Goal: Task Accomplishment & Management: Use online tool/utility

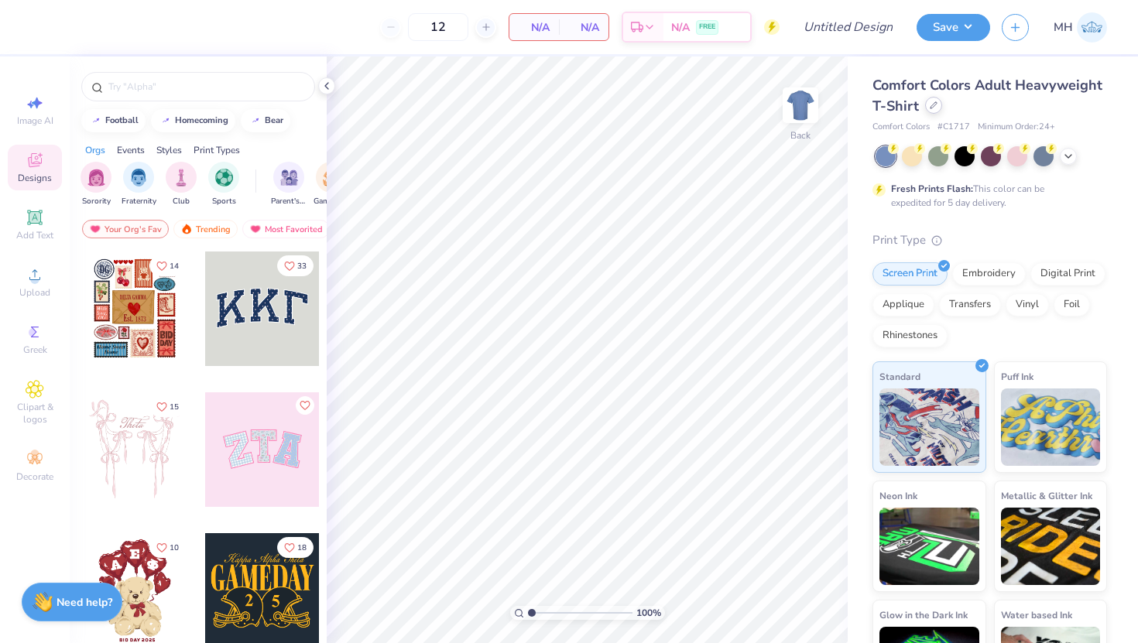
click at [931, 106] on icon at bounding box center [934, 105] width 6 height 6
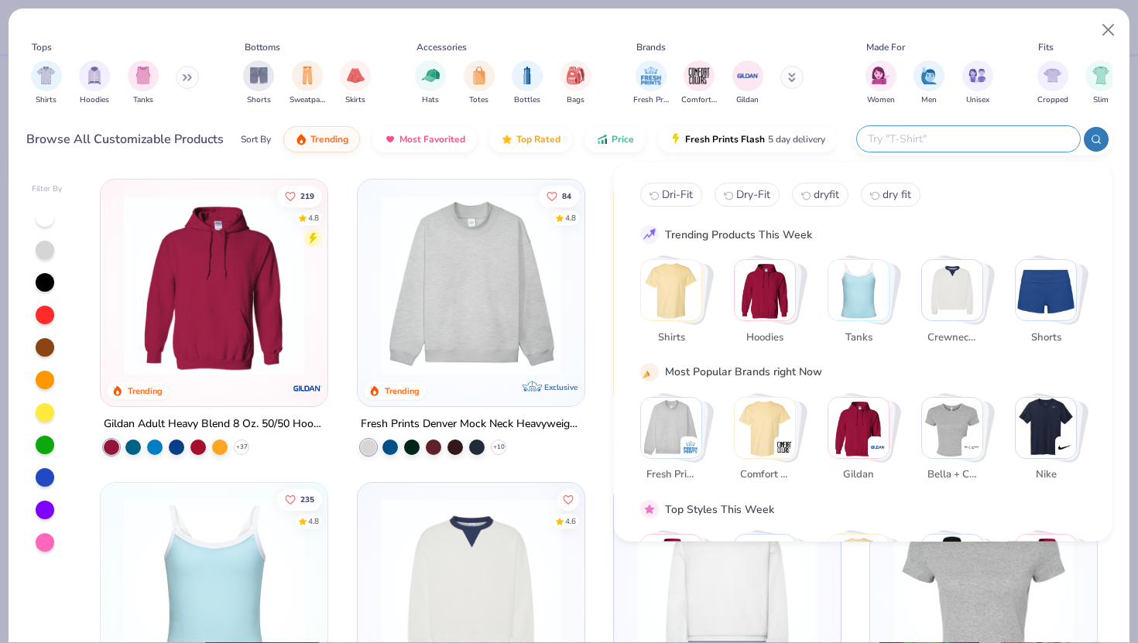
click at [991, 142] on input "text" at bounding box center [967, 139] width 203 height 18
type input "w"
type input "quarter zip"
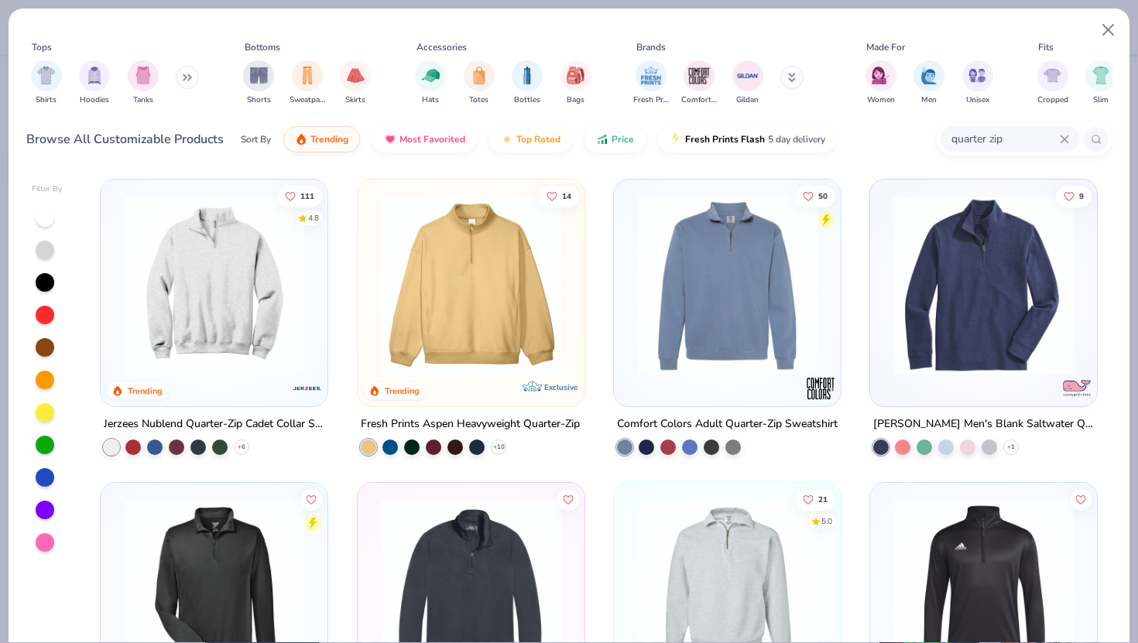
click at [274, 279] on img at bounding box center [214, 285] width 196 height 180
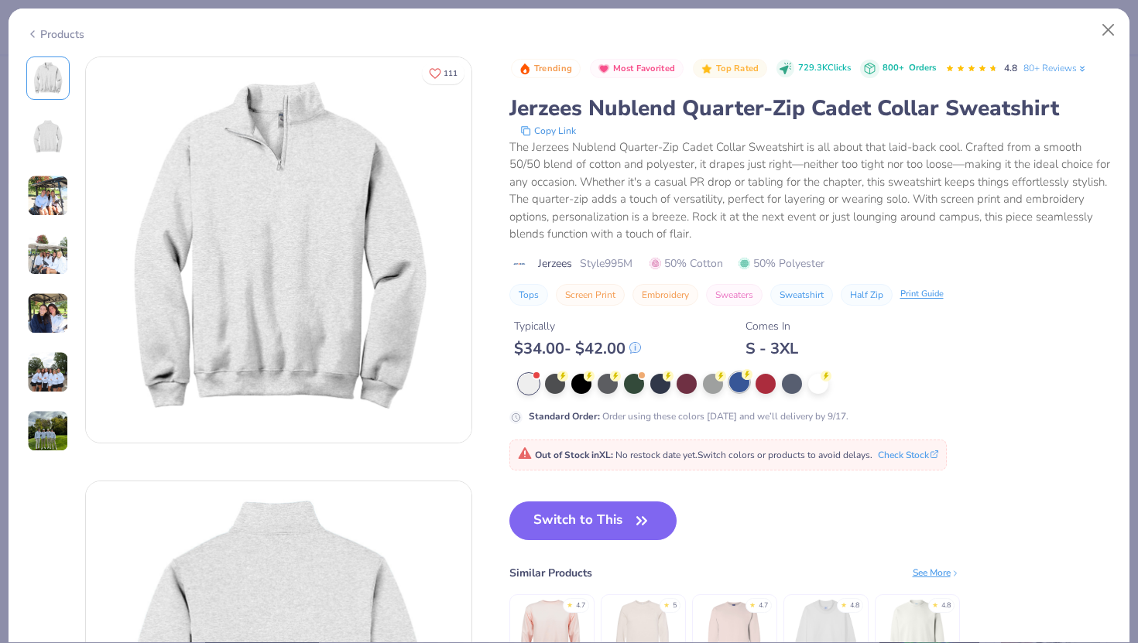
click at [747, 389] on div at bounding box center [739, 382] width 20 height 20
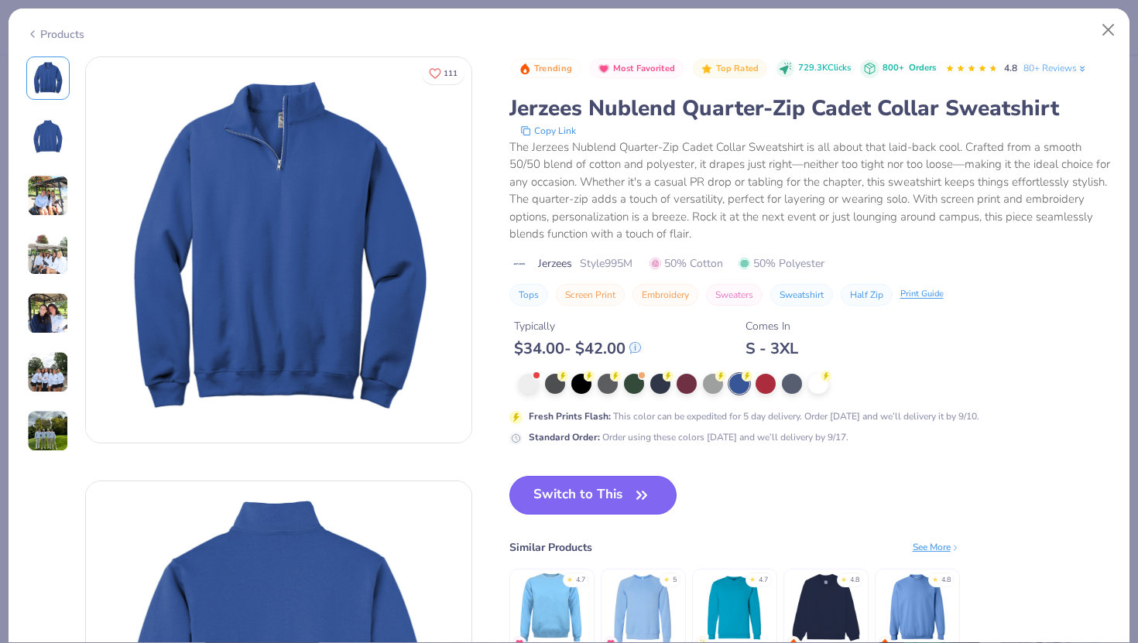
click at [571, 486] on button "Switch to This" at bounding box center [593, 495] width 168 height 39
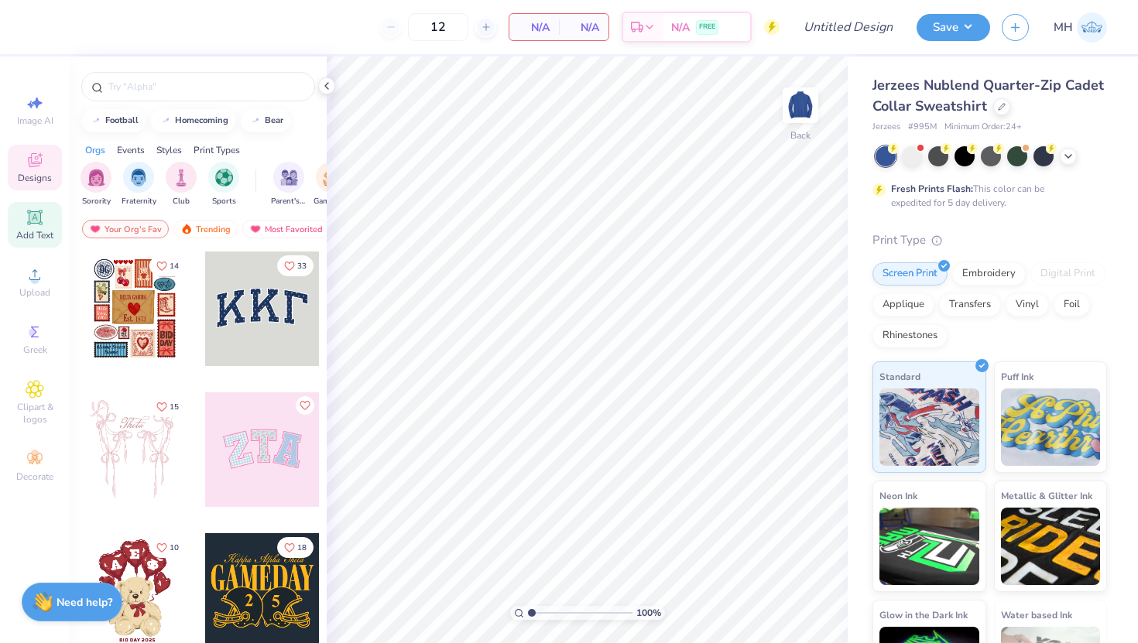
click at [29, 224] on icon at bounding box center [34, 217] width 15 height 15
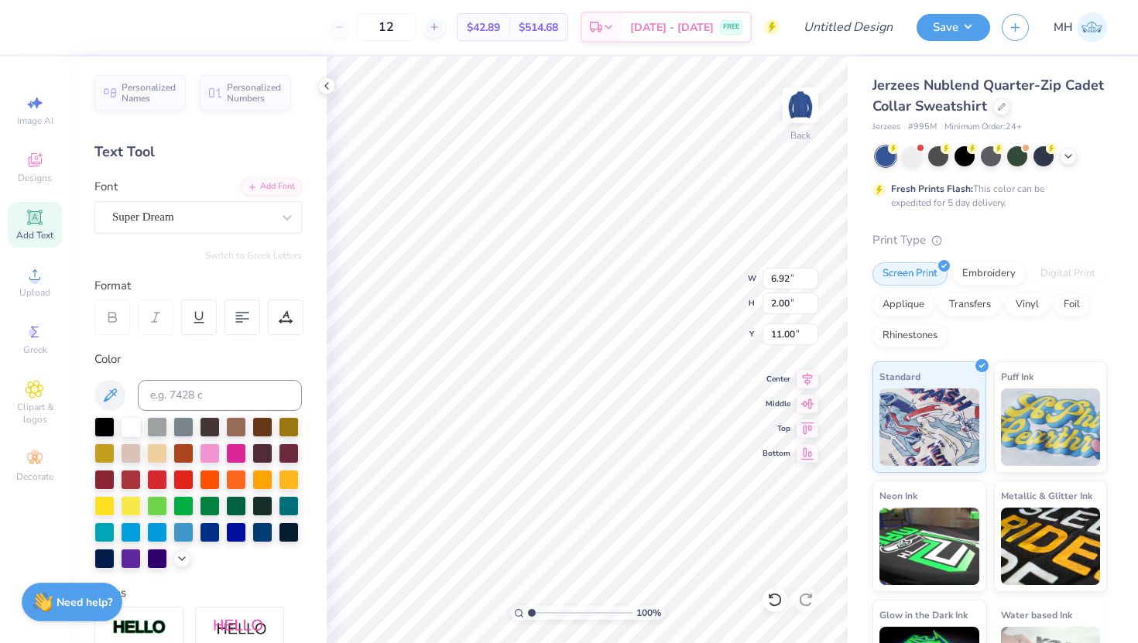
scroll to position [0, 2]
type textarea "student association"
type input "3.44"
type input "4.27"
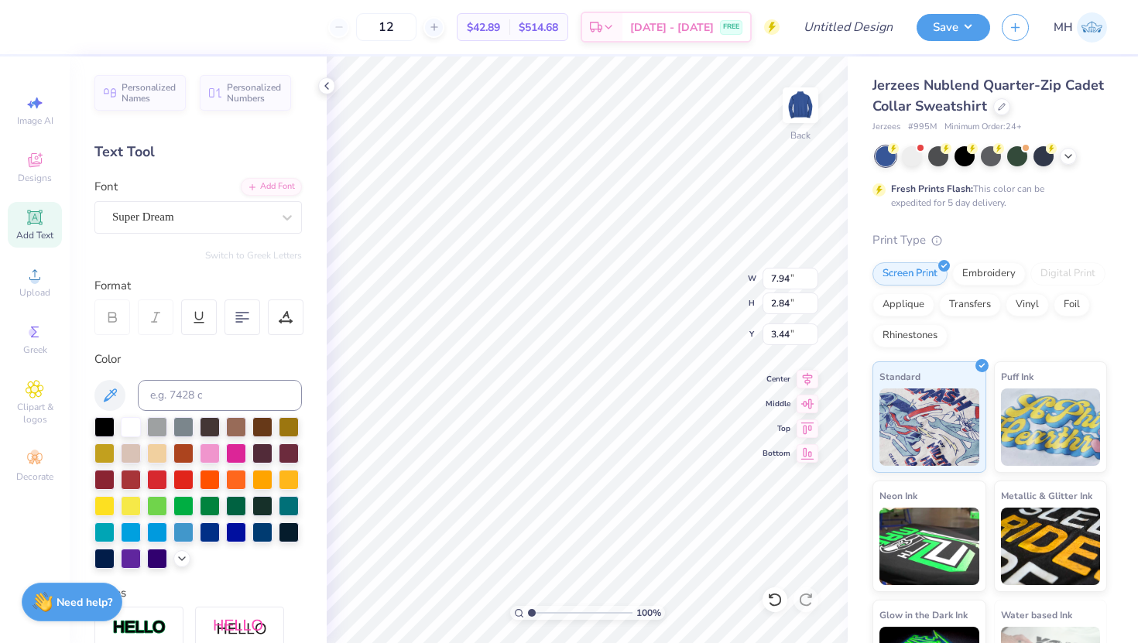
type input "1.53"
type input "3.00"
click at [1006, 105] on div at bounding box center [1001, 105] width 17 height 17
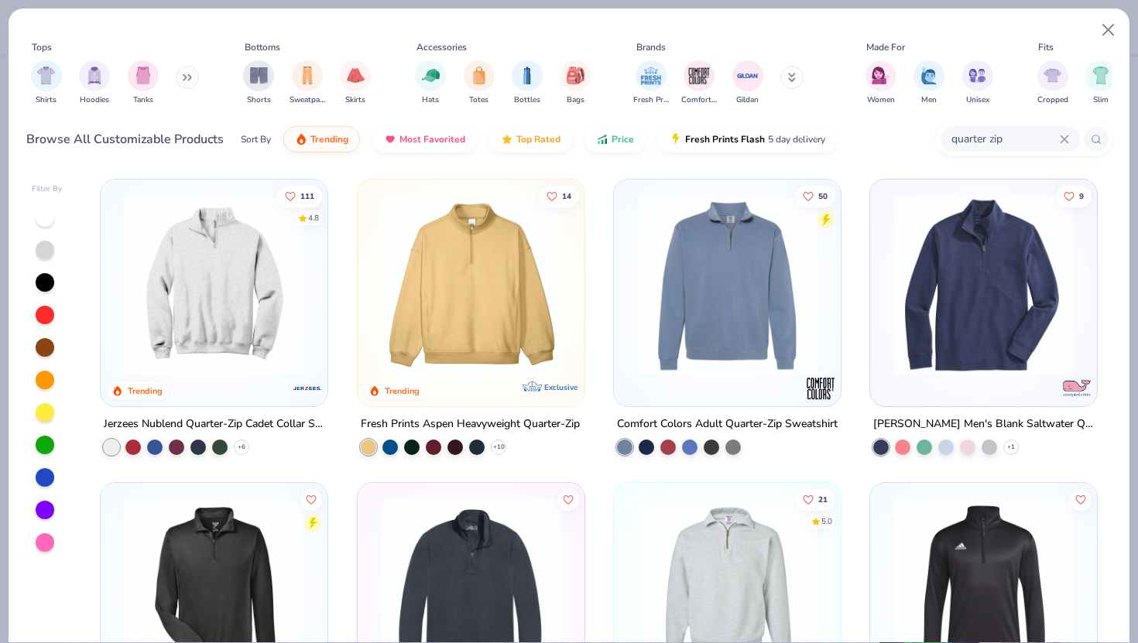
click at [485, 303] on img at bounding box center [471, 285] width 196 height 180
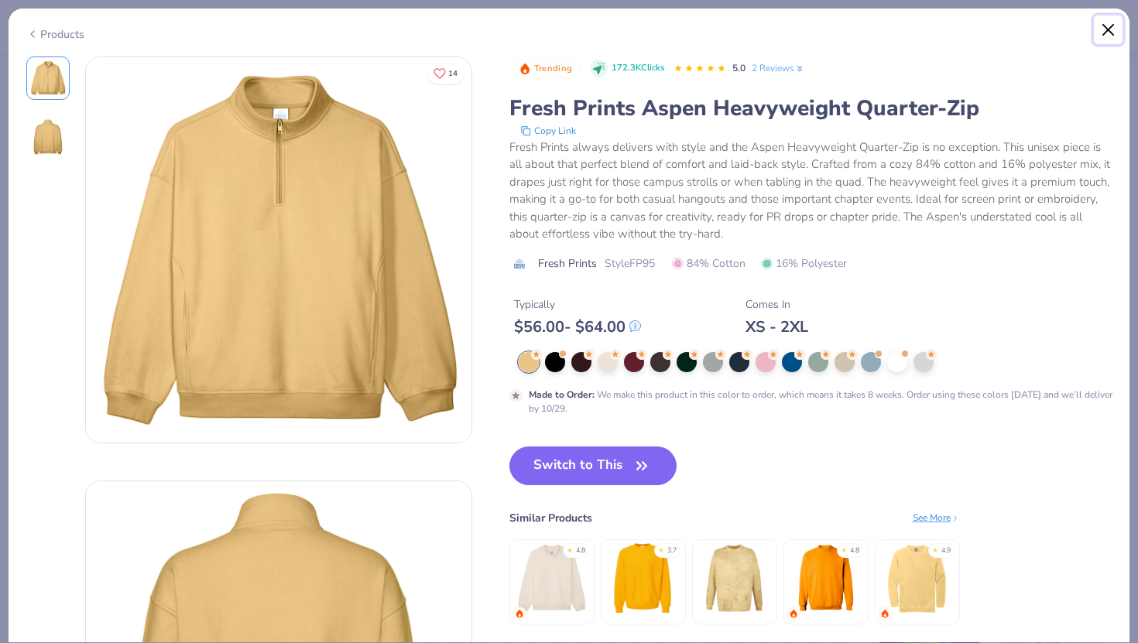
click at [1113, 24] on button "Close" at bounding box center [1108, 29] width 29 height 29
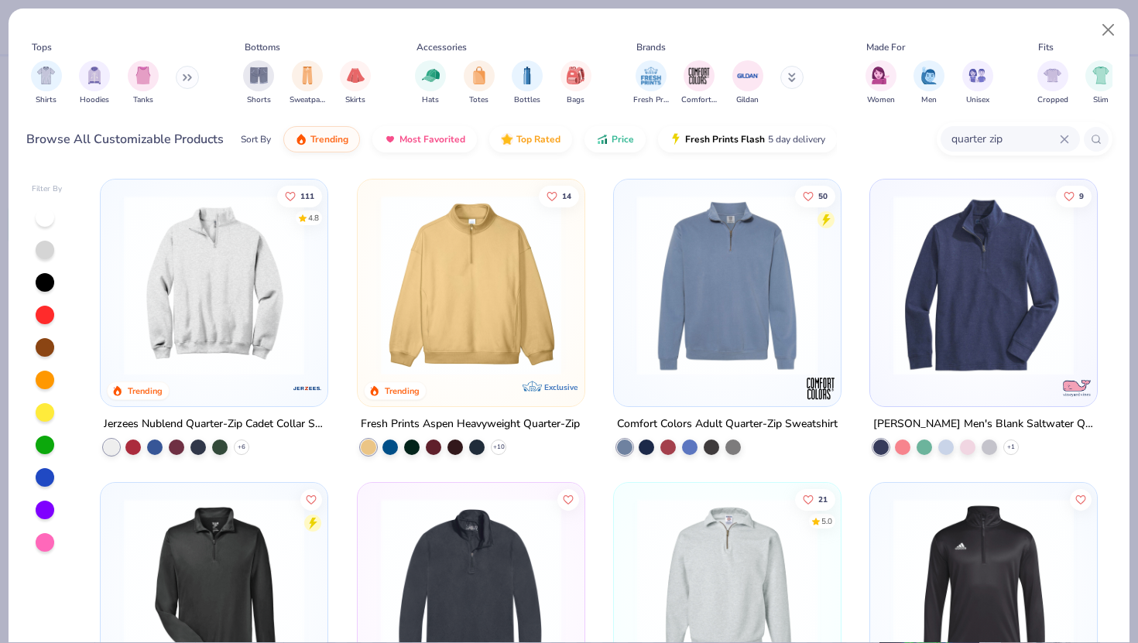
click at [603, 154] on div "Sort By Trending Most Favorited Top Rated Price Fresh Prints Flash 5 day delive…" at bounding box center [539, 139] width 596 height 43
click at [609, 144] on button "Price" at bounding box center [615, 135] width 61 height 26
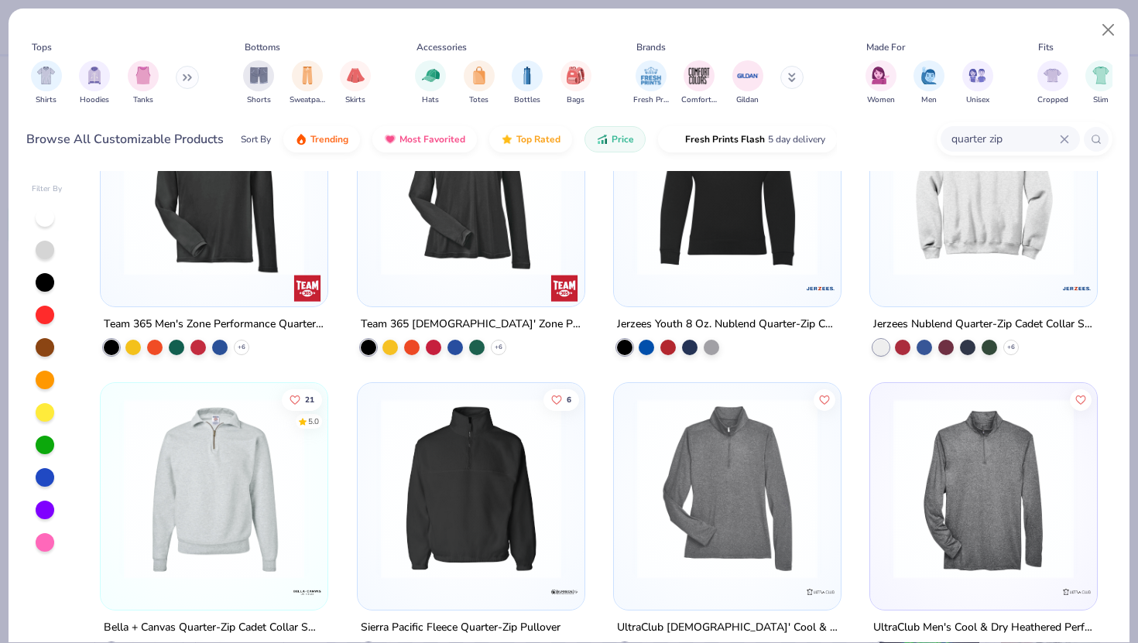
scroll to position [97, 0]
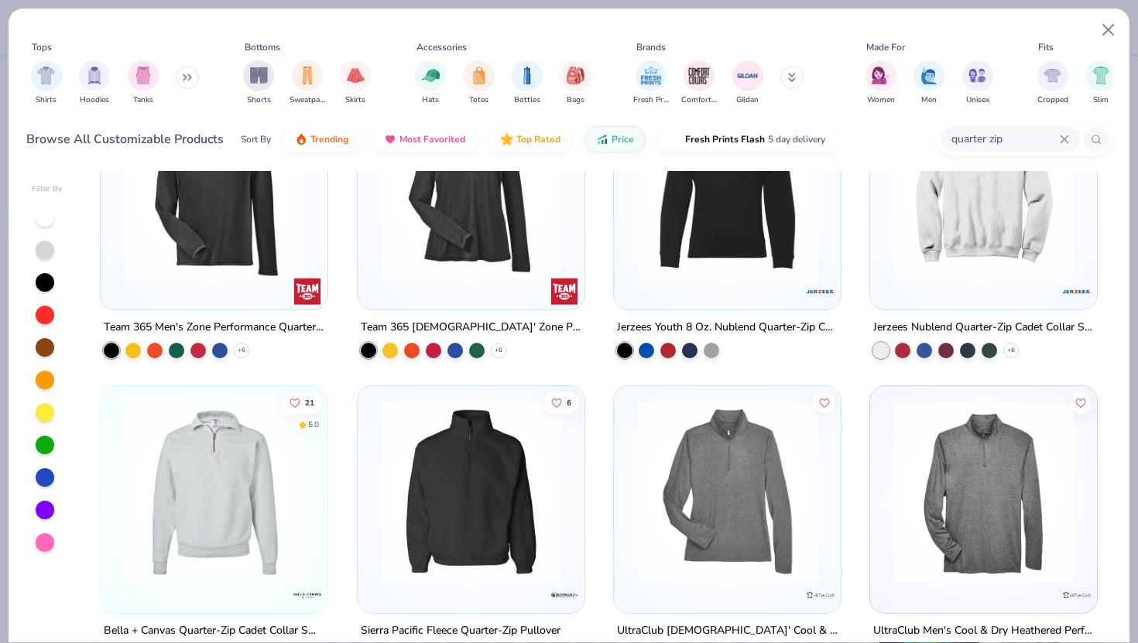
click at [931, 268] on img at bounding box center [984, 188] width 196 height 180
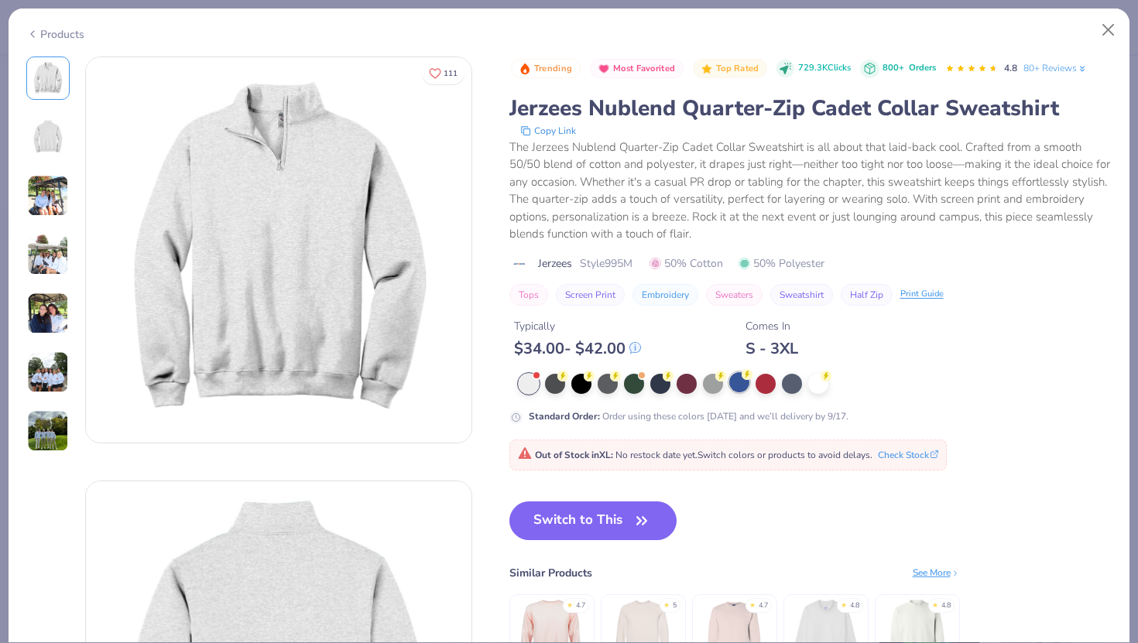
click at [738, 386] on div at bounding box center [739, 382] width 20 height 20
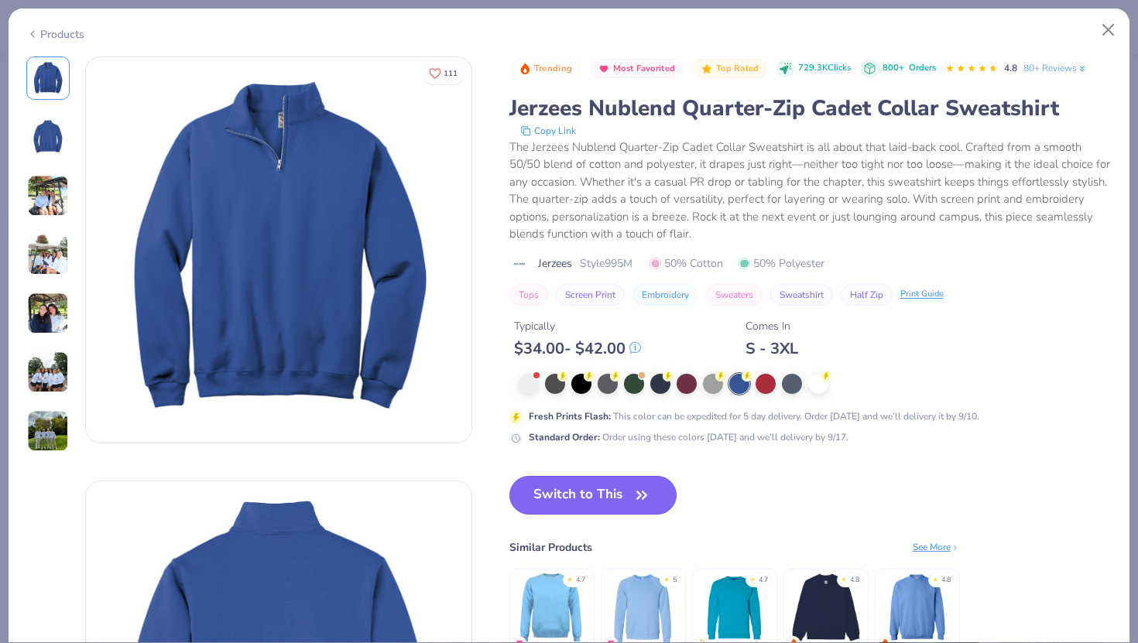
click at [581, 501] on button "Switch to This" at bounding box center [593, 495] width 168 height 39
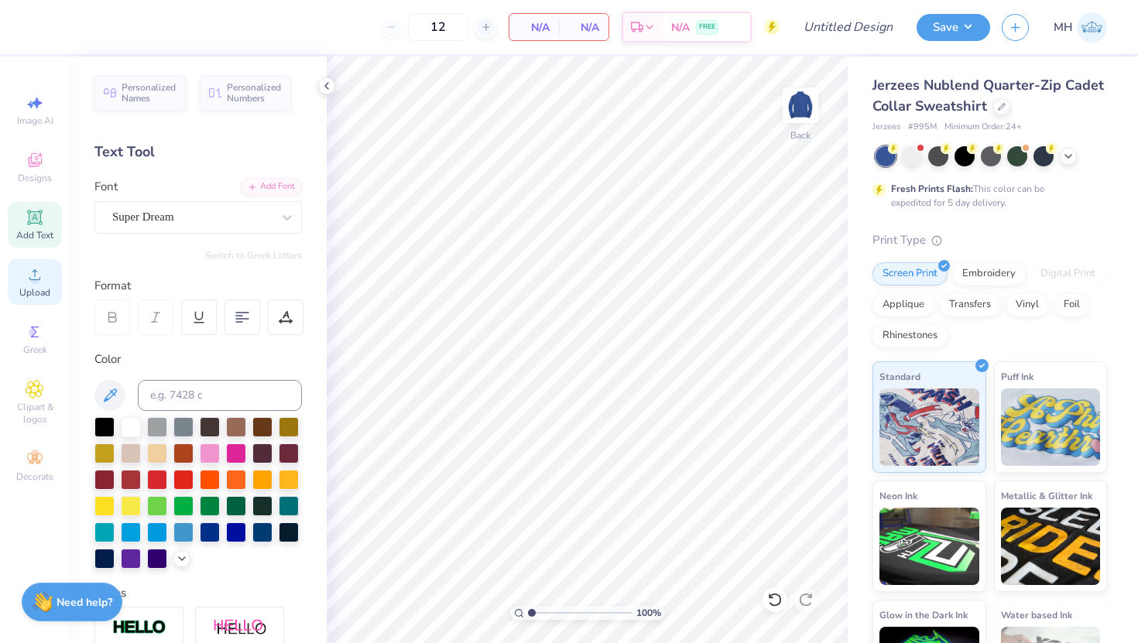
click at [32, 263] on div "Upload" at bounding box center [35, 282] width 54 height 46
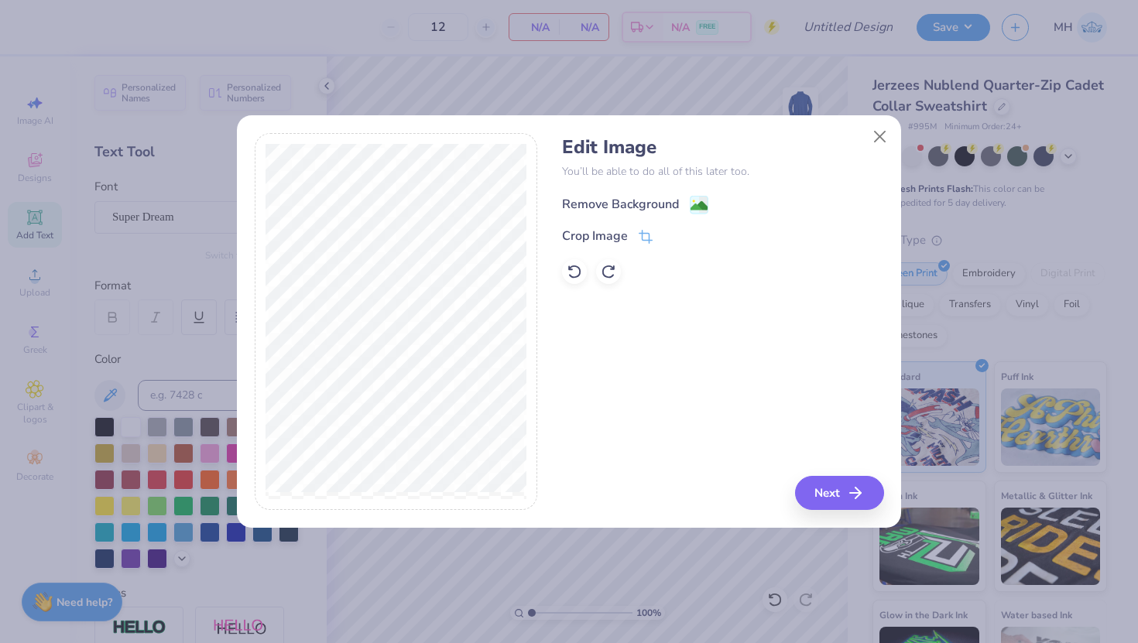
click at [606, 198] on div "Remove Background" at bounding box center [620, 204] width 117 height 19
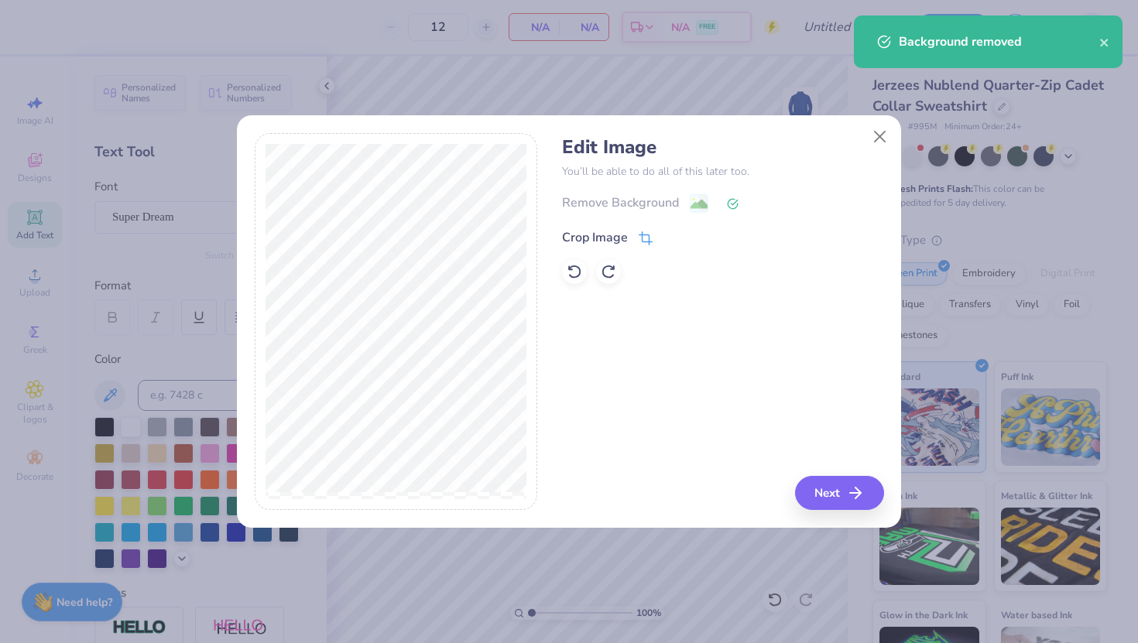
click at [625, 231] on div "Crop Image" at bounding box center [595, 237] width 66 height 19
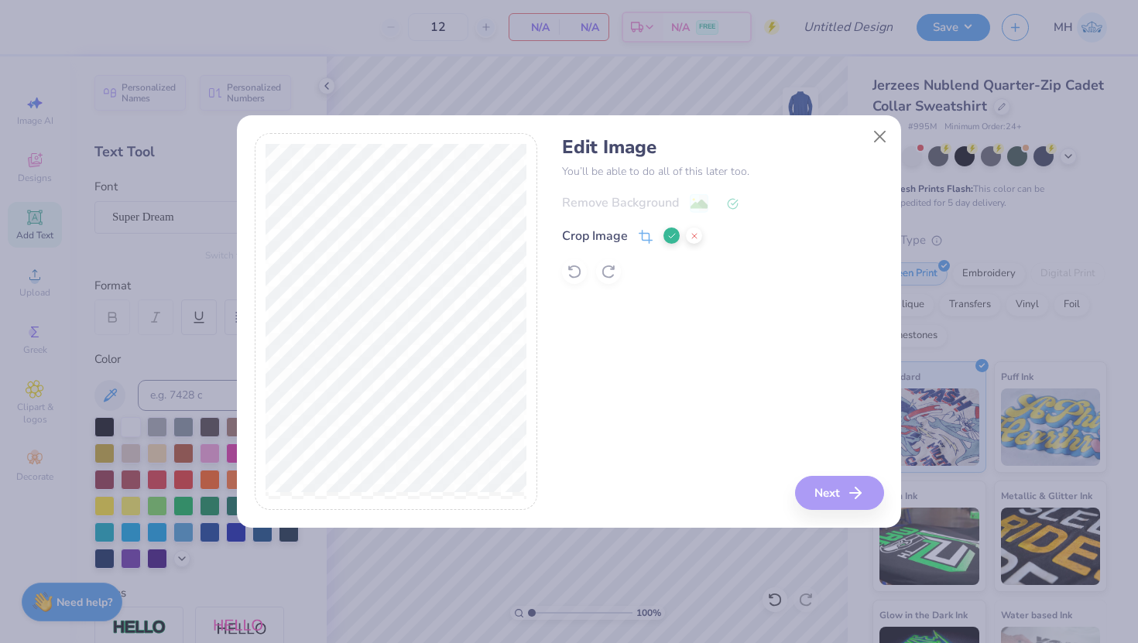
click at [668, 234] on icon at bounding box center [671, 235] width 9 height 9
click at [686, 201] on div "Remove Background" at bounding box center [722, 203] width 321 height 19
click at [731, 205] on icon at bounding box center [733, 204] width 12 height 12
click at [735, 202] on polyline at bounding box center [735, 203] width 6 height 5
click at [878, 132] on button "Close" at bounding box center [880, 136] width 29 height 29
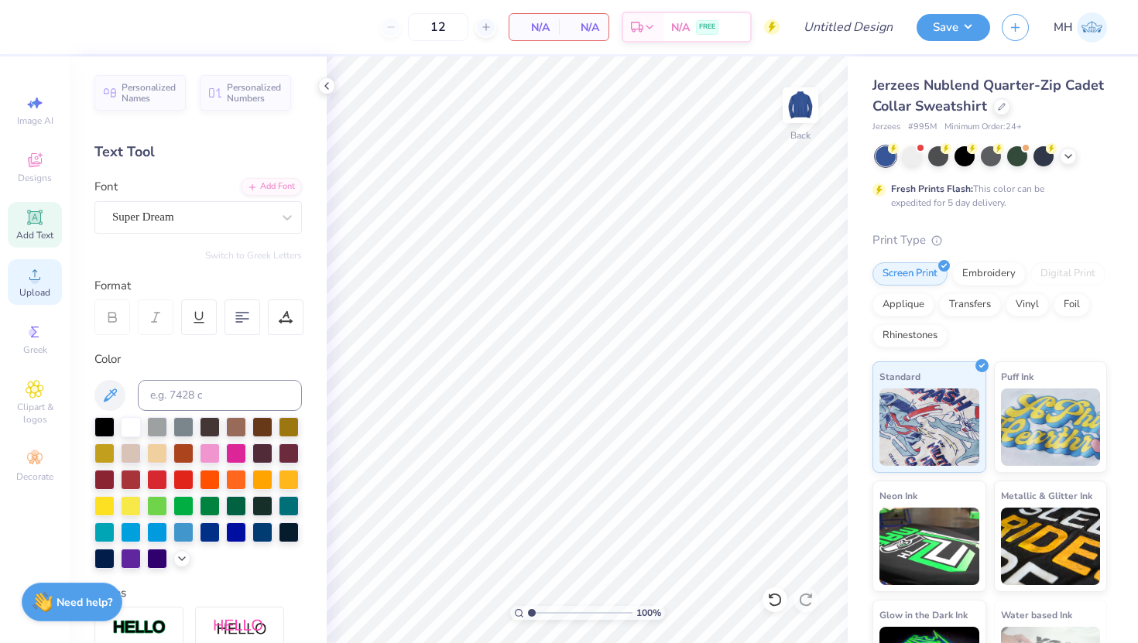
click at [47, 283] on div "Upload" at bounding box center [35, 282] width 54 height 46
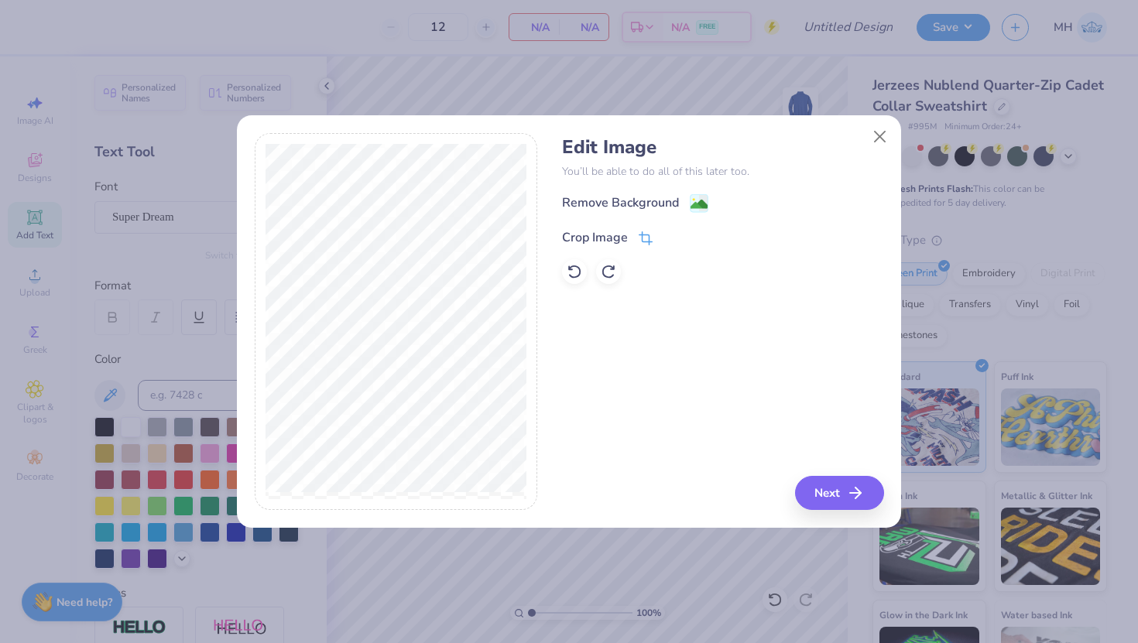
click at [609, 235] on div "Crop Image" at bounding box center [595, 237] width 66 height 19
click at [667, 239] on icon at bounding box center [671, 235] width 9 height 9
click at [685, 197] on div "Remove Background" at bounding box center [635, 204] width 146 height 19
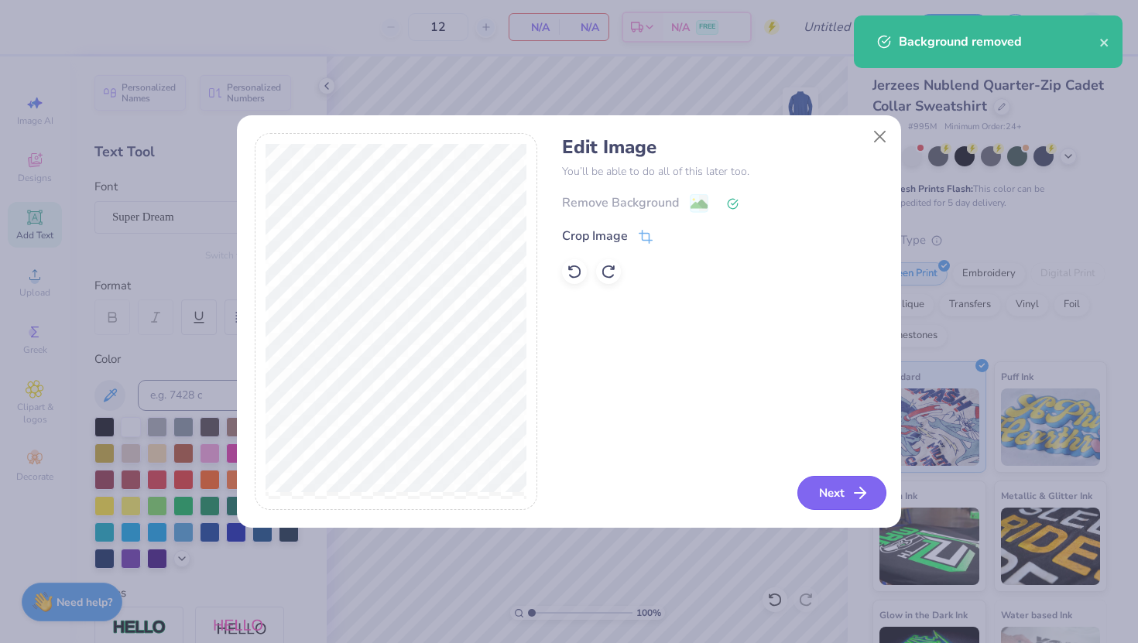
click at [853, 492] on icon "button" at bounding box center [860, 493] width 19 height 19
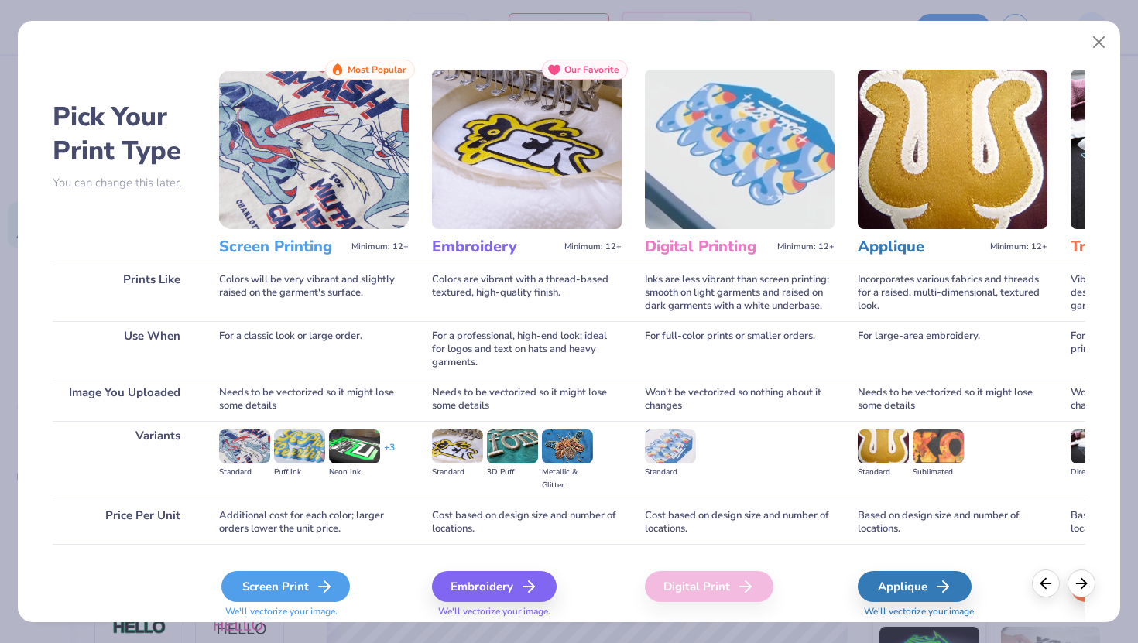
click at [286, 585] on div "Screen Print" at bounding box center [285, 586] width 129 height 31
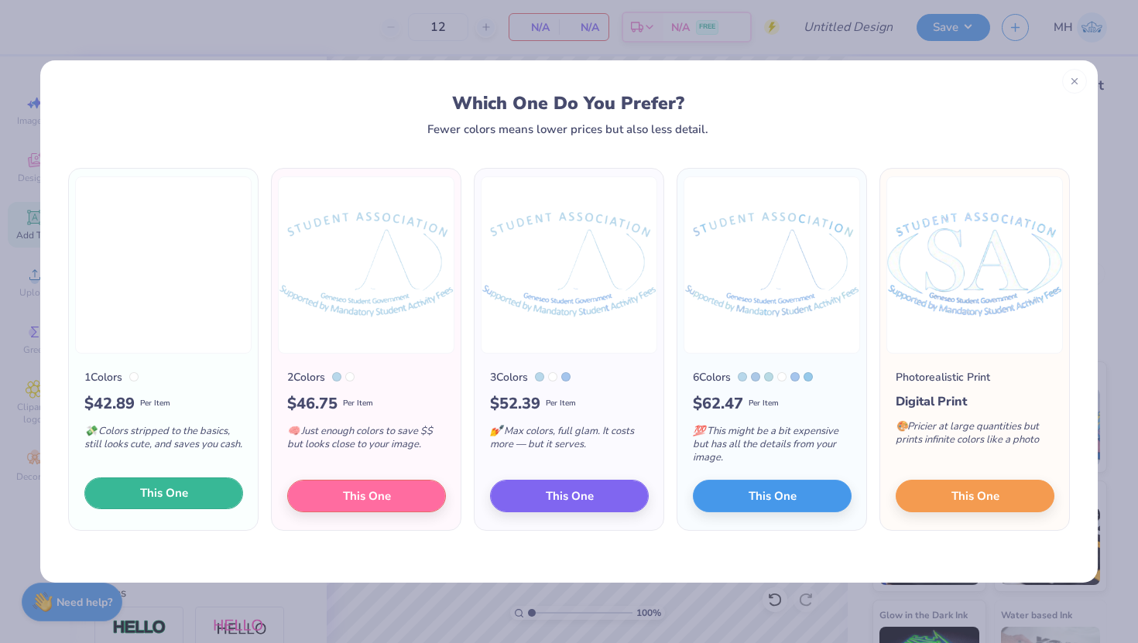
click at [194, 482] on button "This One" at bounding box center [163, 494] width 159 height 33
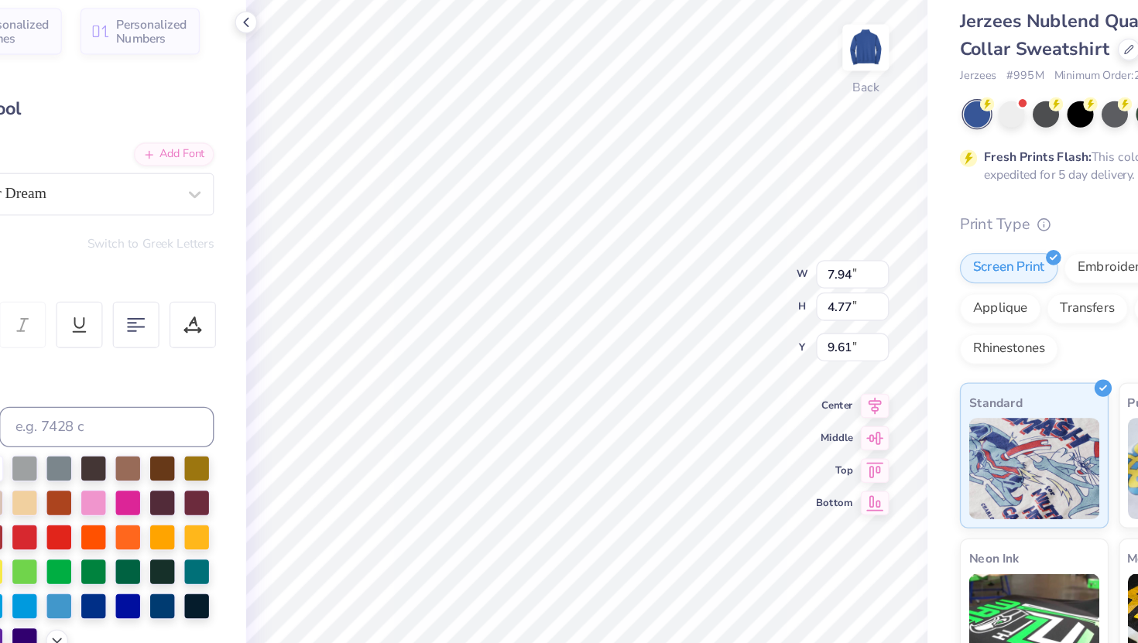
type input "4.30"
type input "2.58"
type input "3.00"
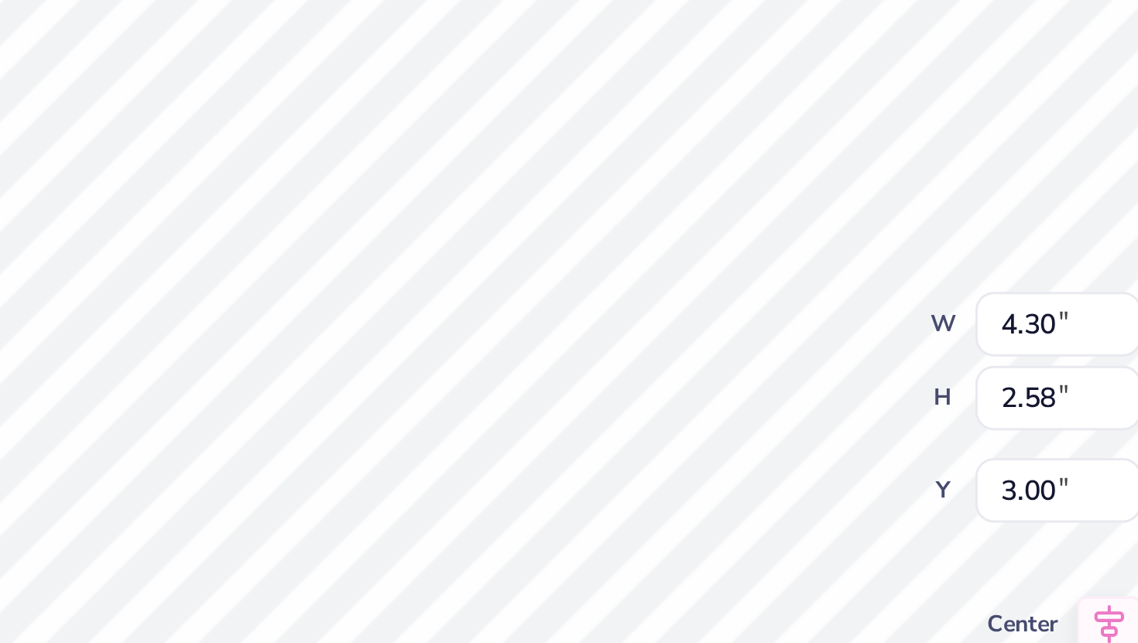
type input "4.43"
type input "2.66"
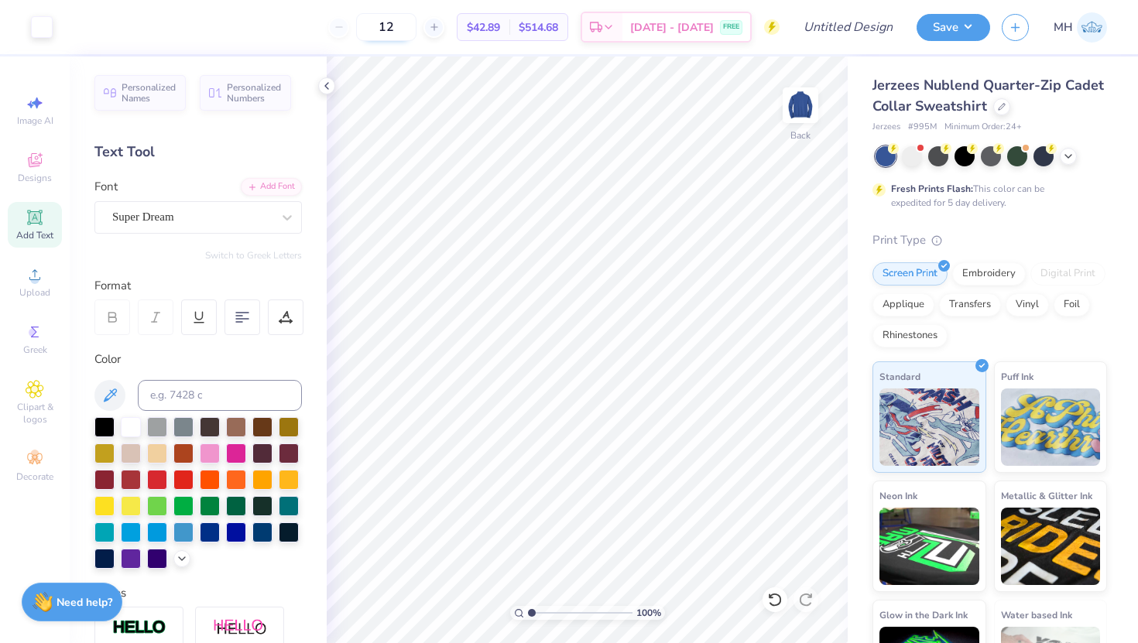
click at [417, 24] on input "12" at bounding box center [386, 27] width 60 height 28
type input "1"
type input "2"
type input "12"
click at [946, 28] on button "Save" at bounding box center [954, 25] width 74 height 27
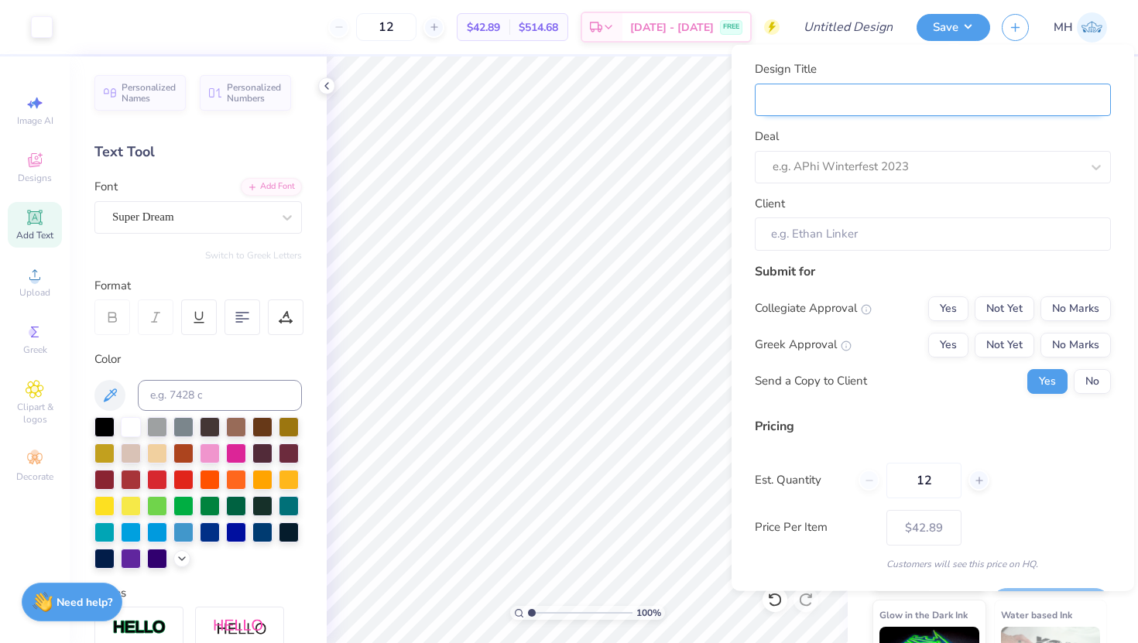
click at [864, 105] on input "Design Title" at bounding box center [933, 99] width 356 height 33
type input "m"
type input "mo"
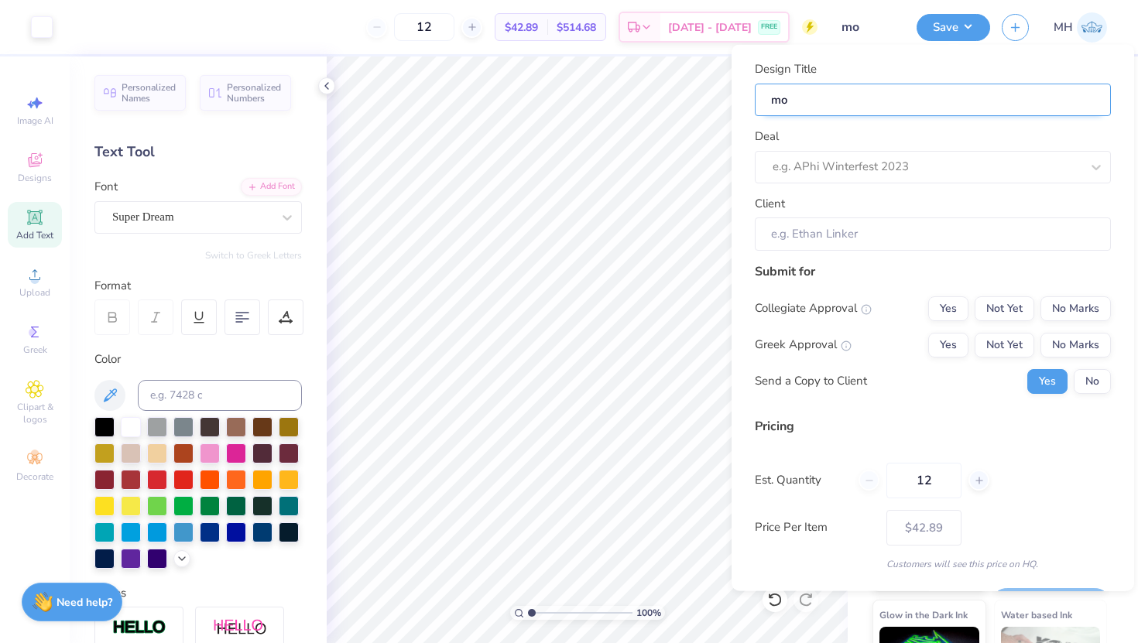
type input "moc"
type input "mock"
type input "mocku"
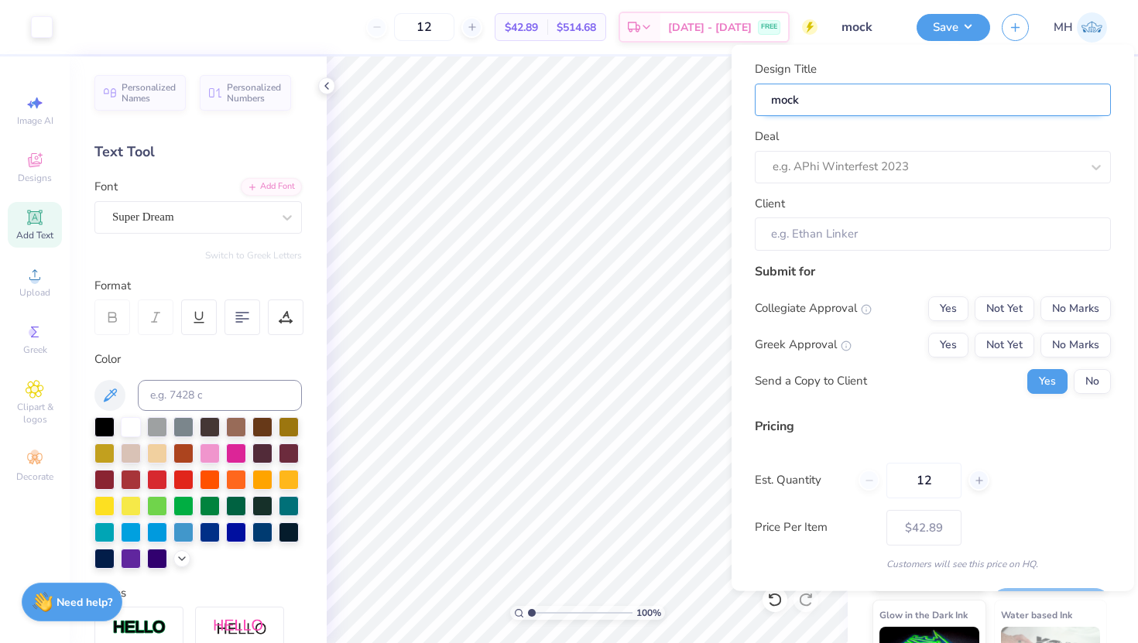
type input "mocku"
type input "mockup"
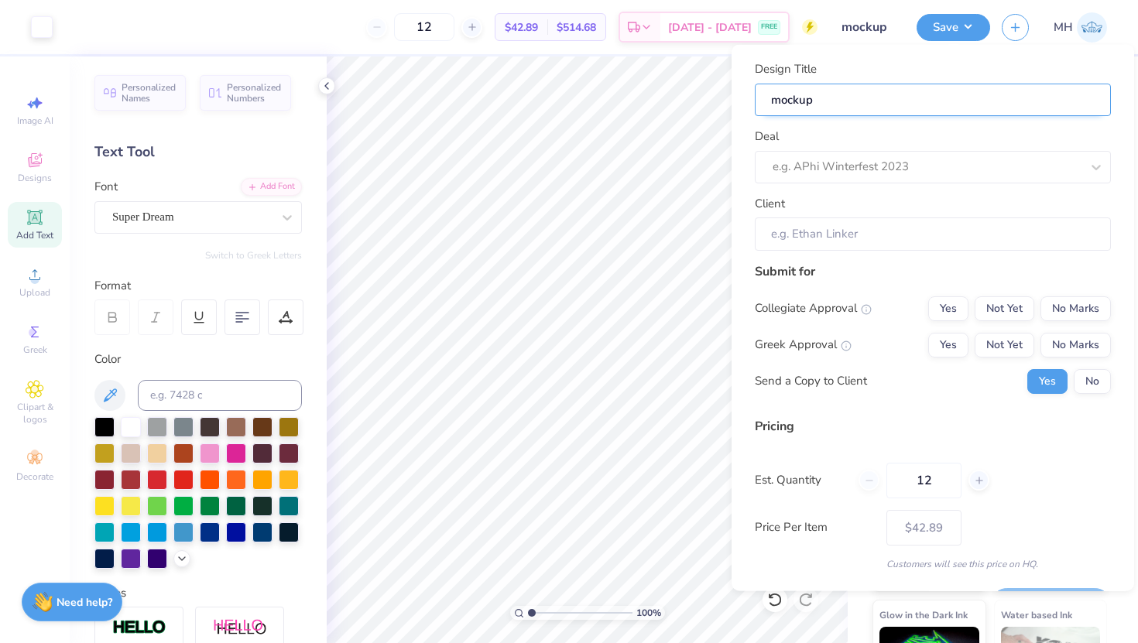
type input "mockup s"
type input "mockup st"
type input "mockup stu"
type input "mockup stud"
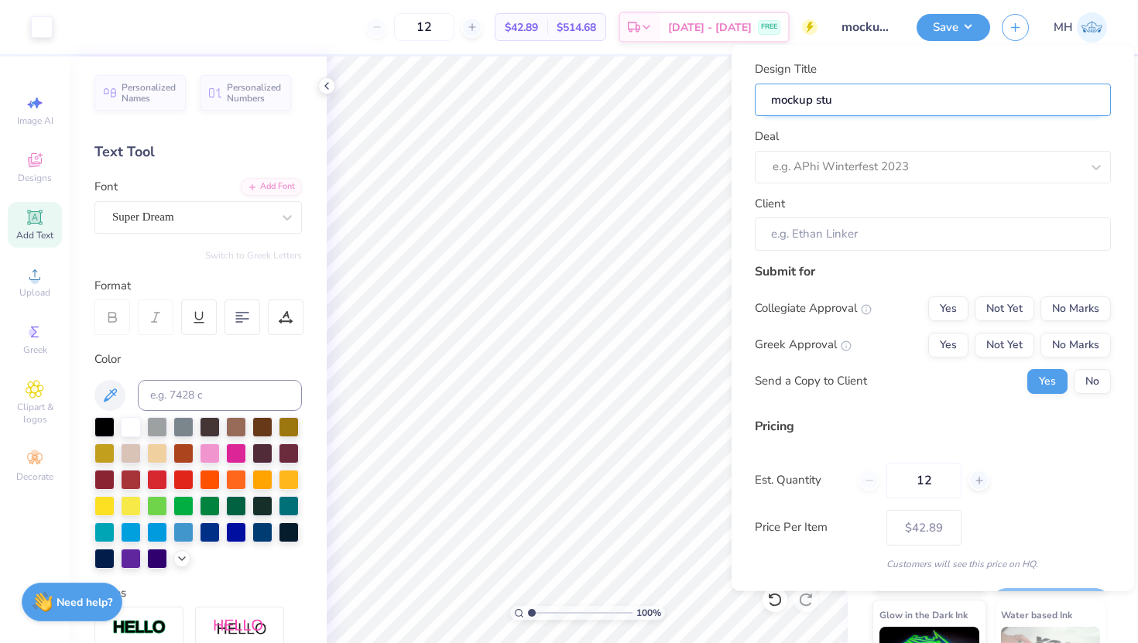
type input "mockup stud"
type input "mockup stude"
type input "mockup studen"
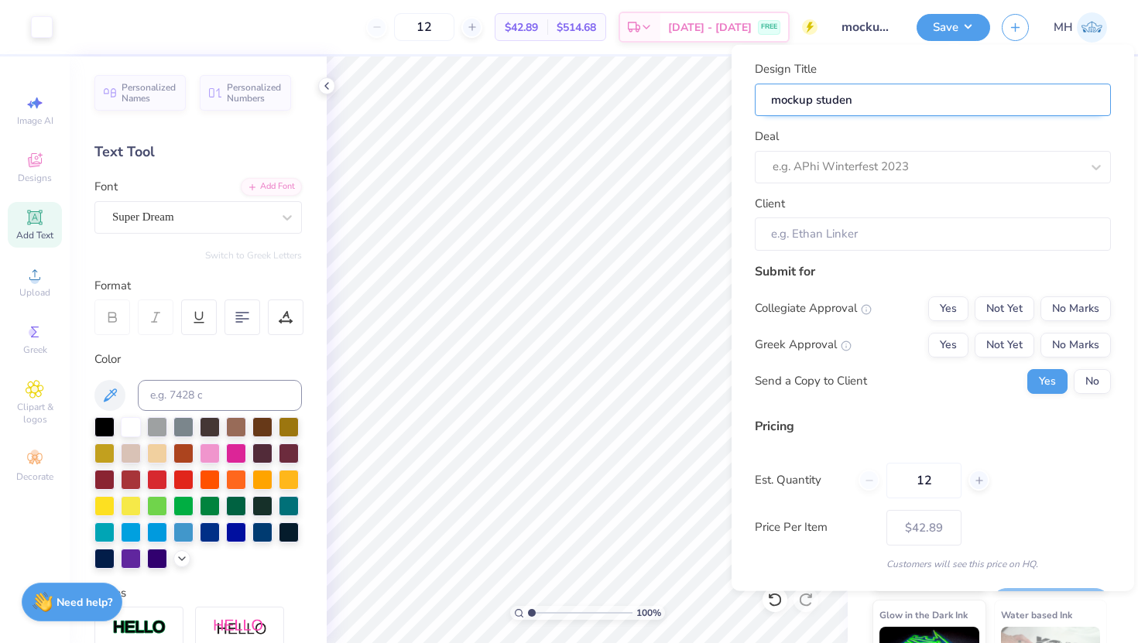
type input "mockup student"
type input "mockup student a"
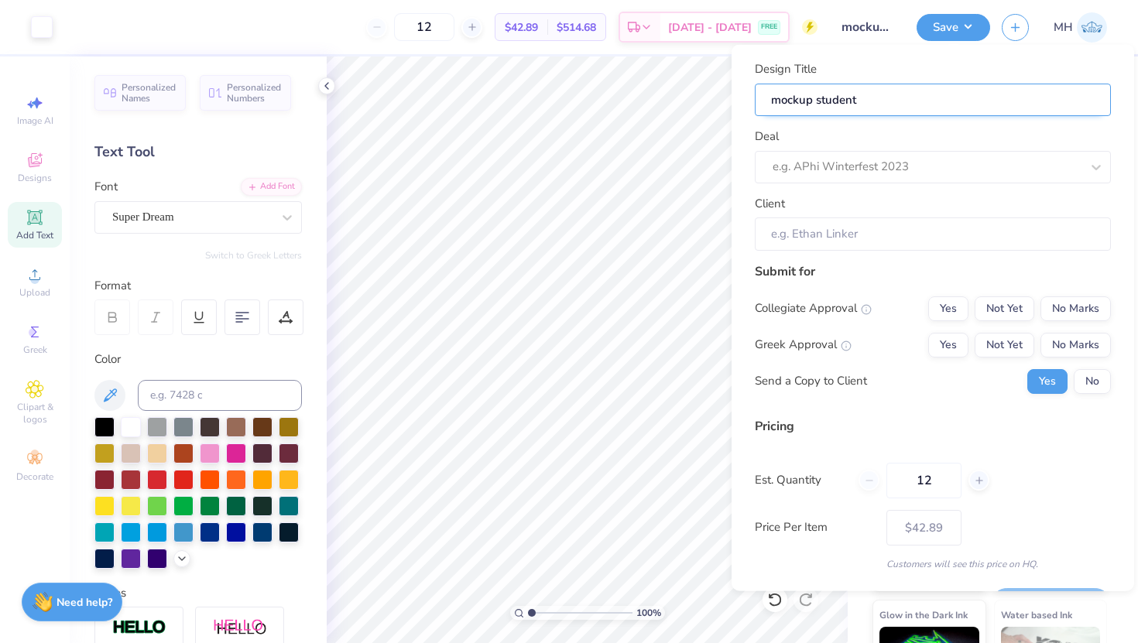
type input "mockup student a"
type input "mockup student as"
type input "mockup student ass"
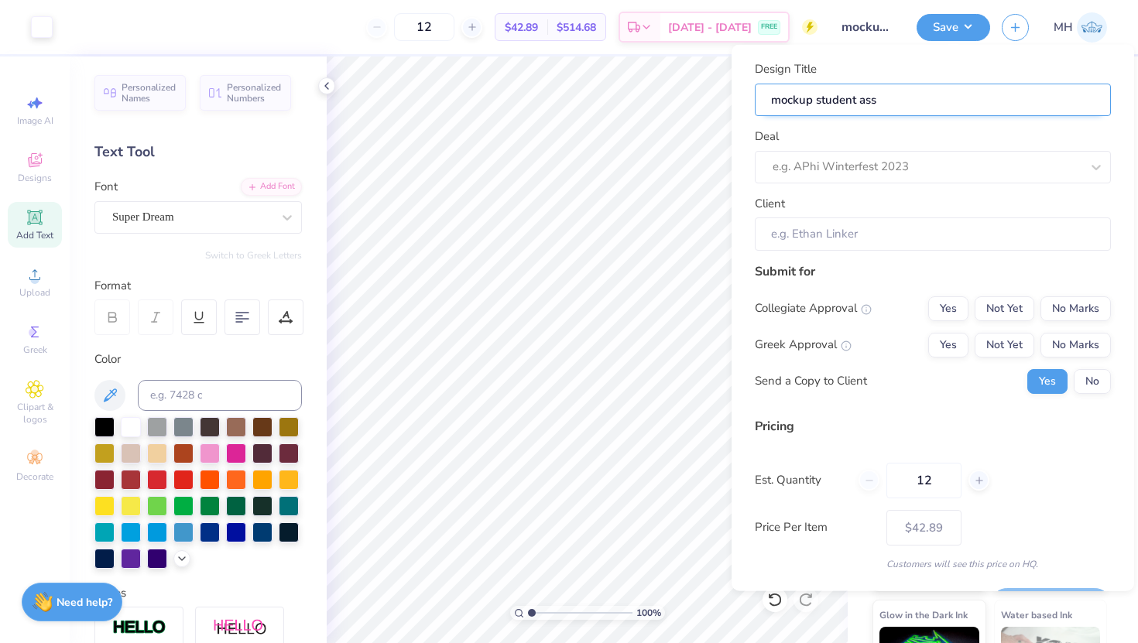
type input "mockup student asso"
type input "mockup student assoc"
type input "mockup student associ"
type input "mockup student associa"
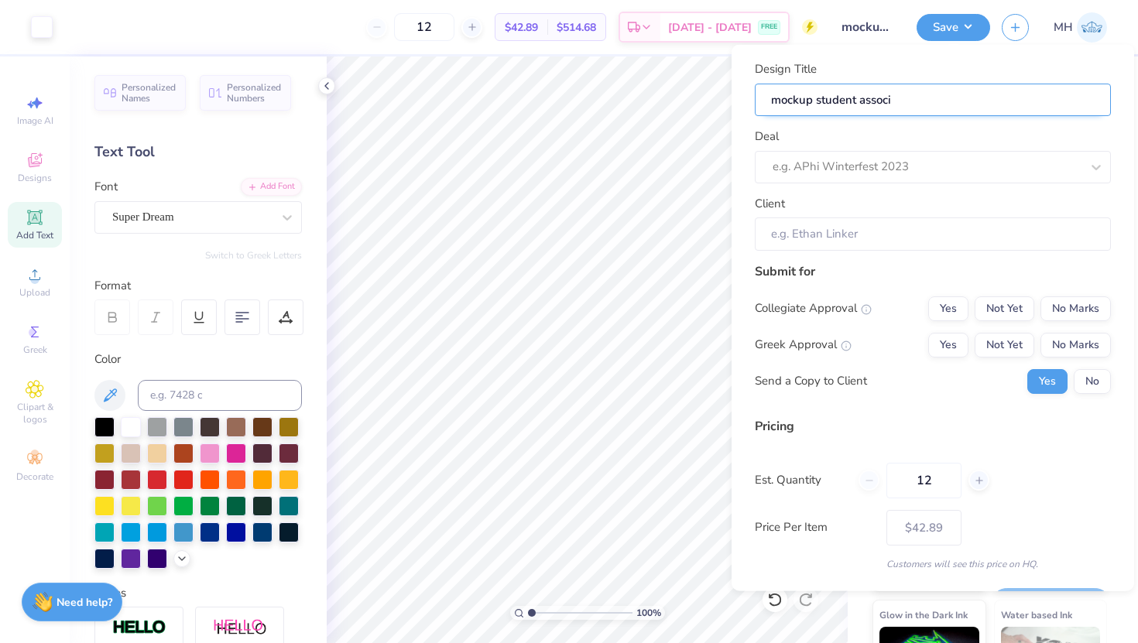
type input "mockup student associa"
type input "mockup student associat"
type input "mockup student associati"
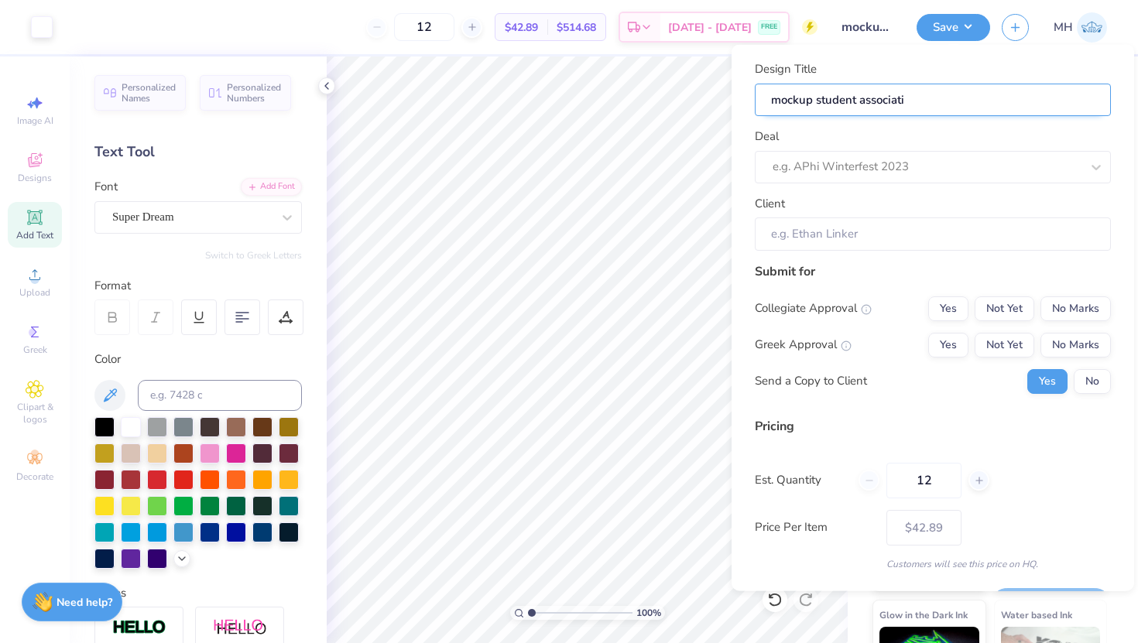
type input "mockup student associatio"
type input "mockup student association"
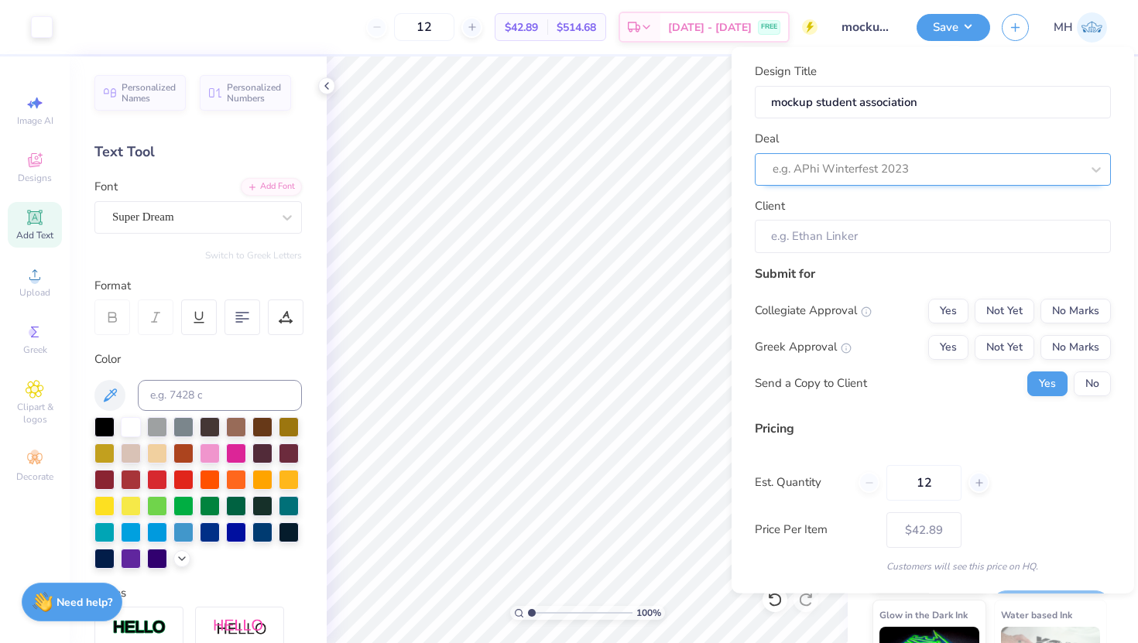
click at [880, 165] on div at bounding box center [927, 169] width 308 height 21
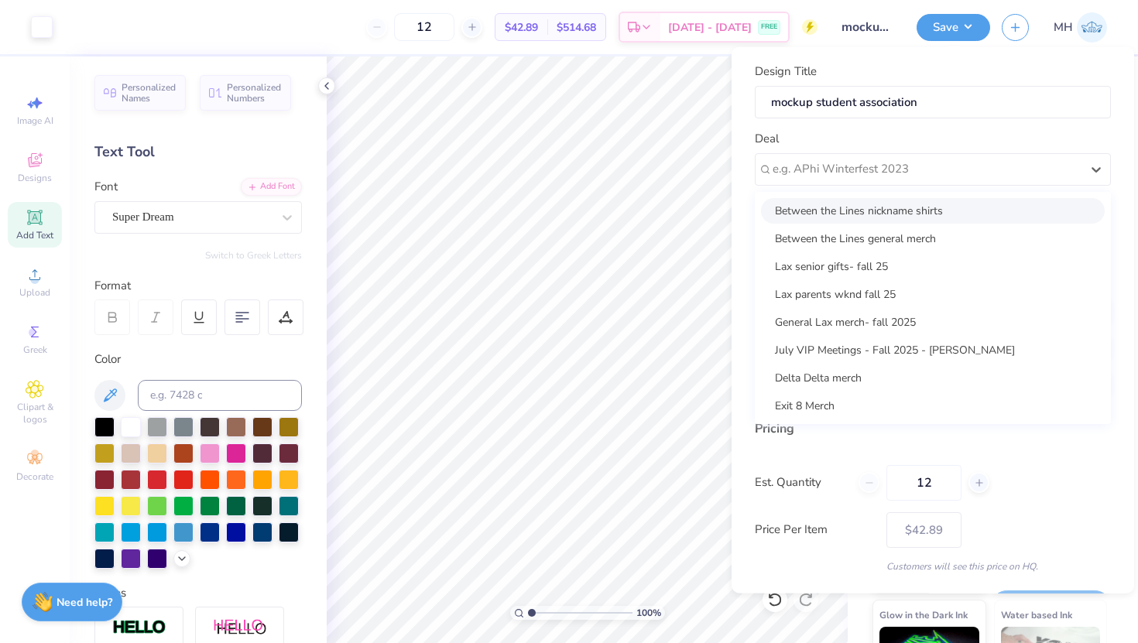
click at [894, 140] on div "Deal option Between the Lines nickname shirts focused, 1 of 8. 8 results availa…" at bounding box center [933, 158] width 356 height 56
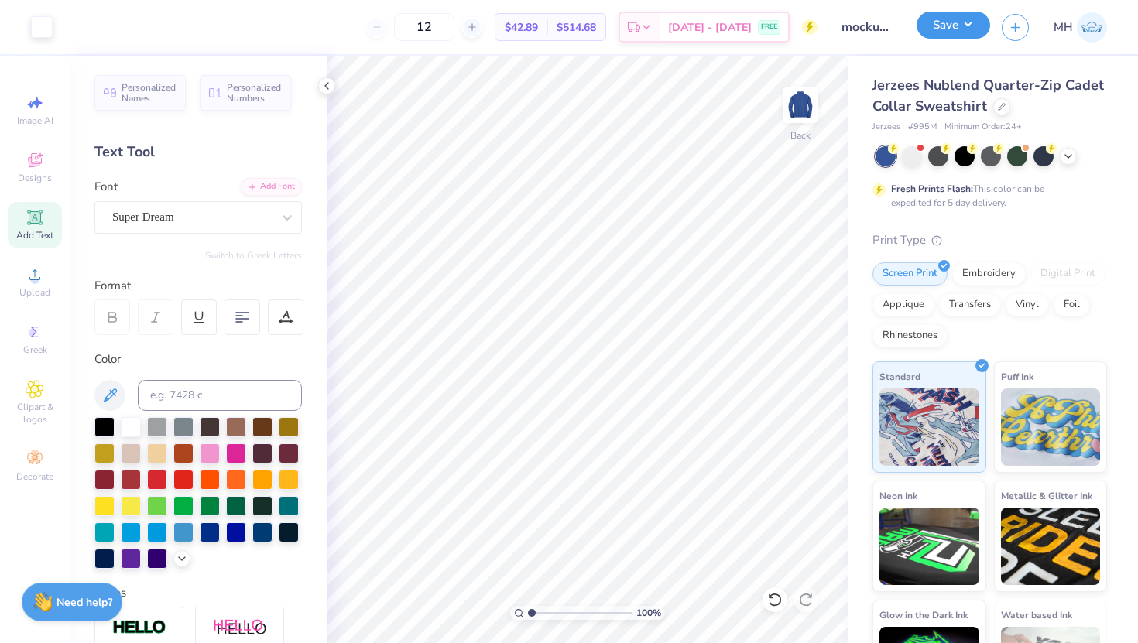
click at [941, 26] on button "Save" at bounding box center [954, 25] width 74 height 27
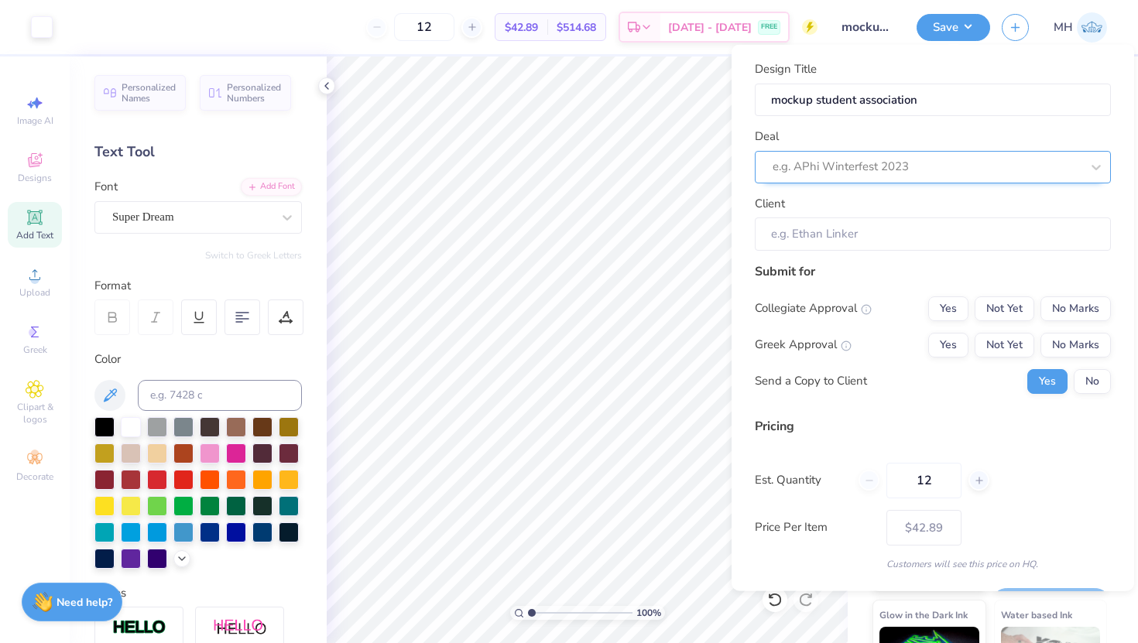
click at [915, 170] on div at bounding box center [927, 166] width 308 height 21
click at [917, 138] on div "Deal e.g. APhi Winterfest 2023" at bounding box center [933, 156] width 356 height 56
